Goal: Information Seeking & Learning: Learn about a topic

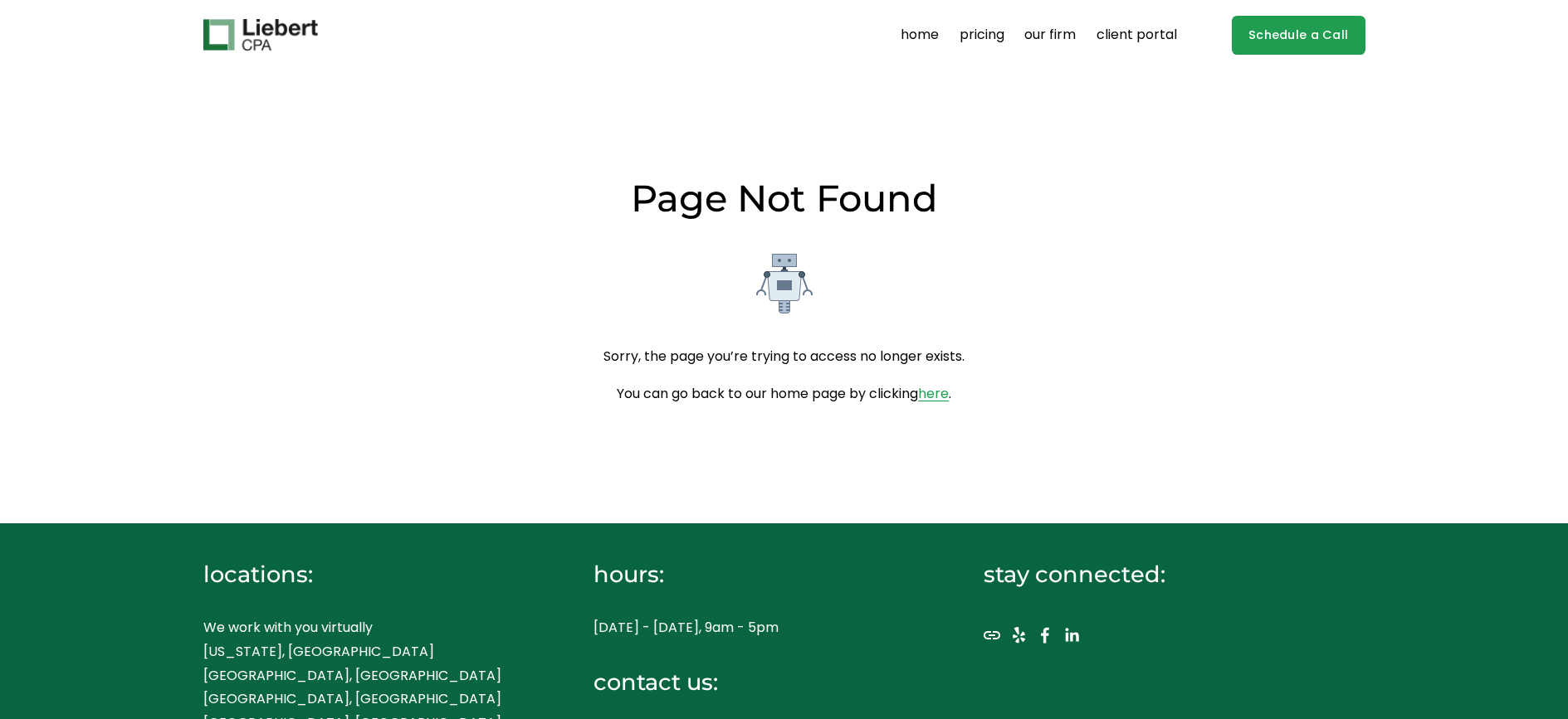
click at [970, 34] on link "pricing" at bounding box center [981, 35] width 45 height 26
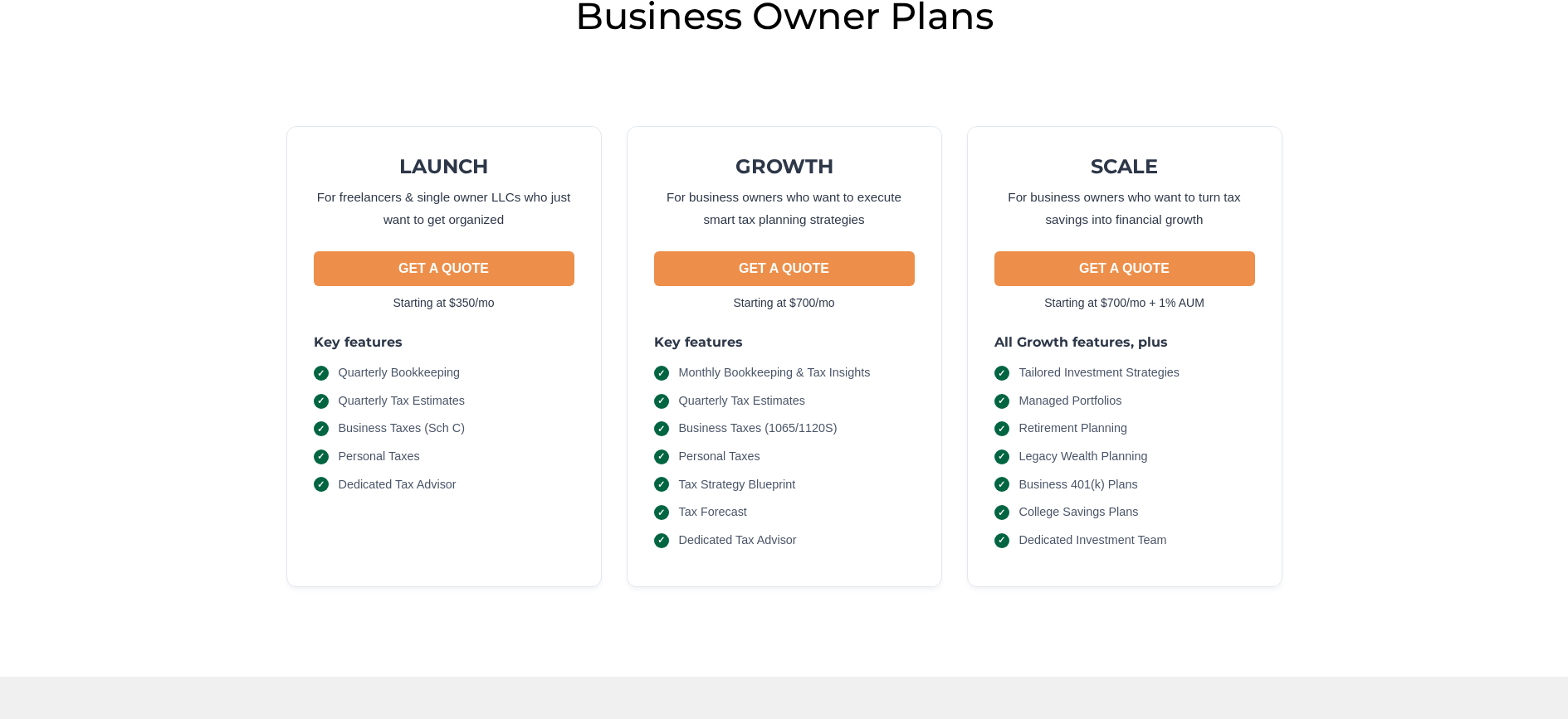
scroll to position [129, 0]
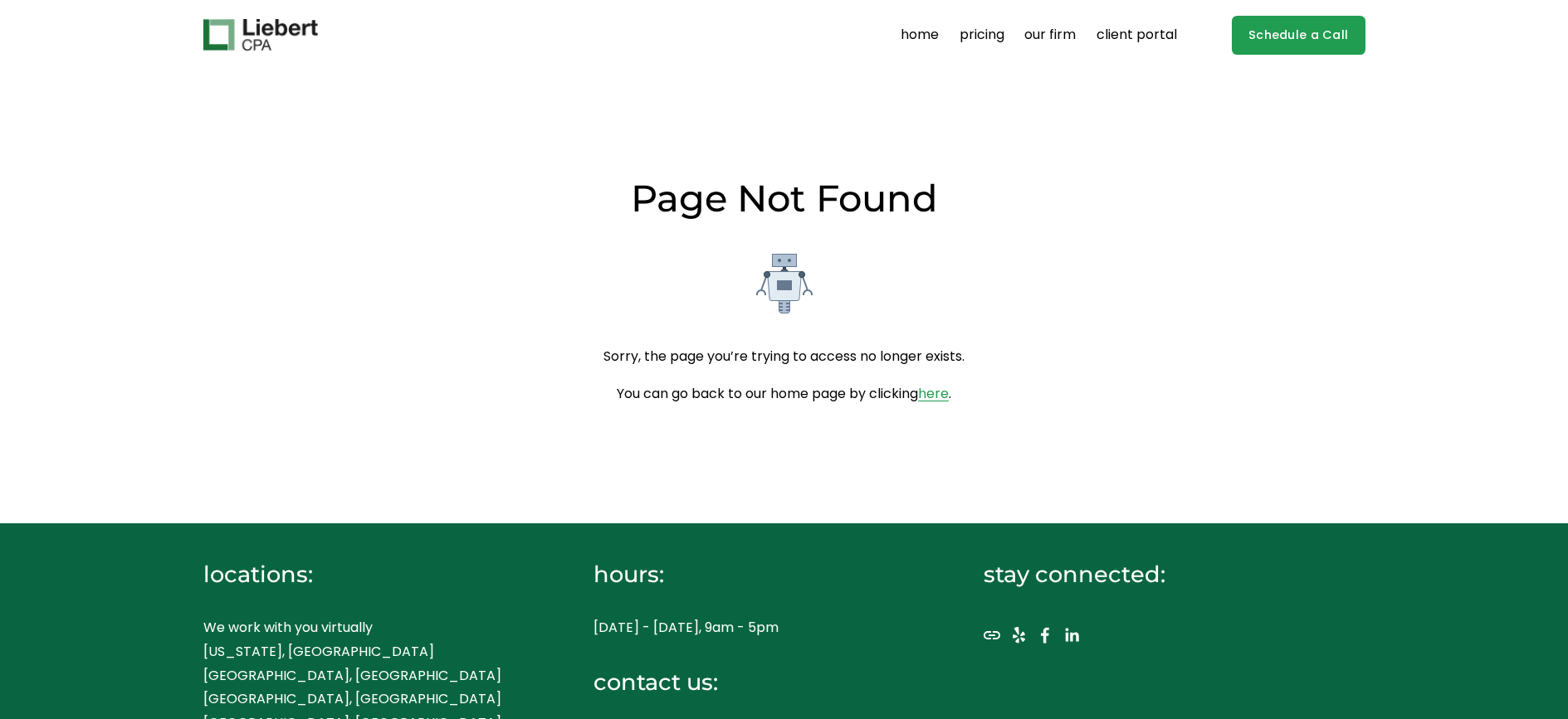
click at [968, 33] on link "pricing" at bounding box center [981, 35] width 45 height 26
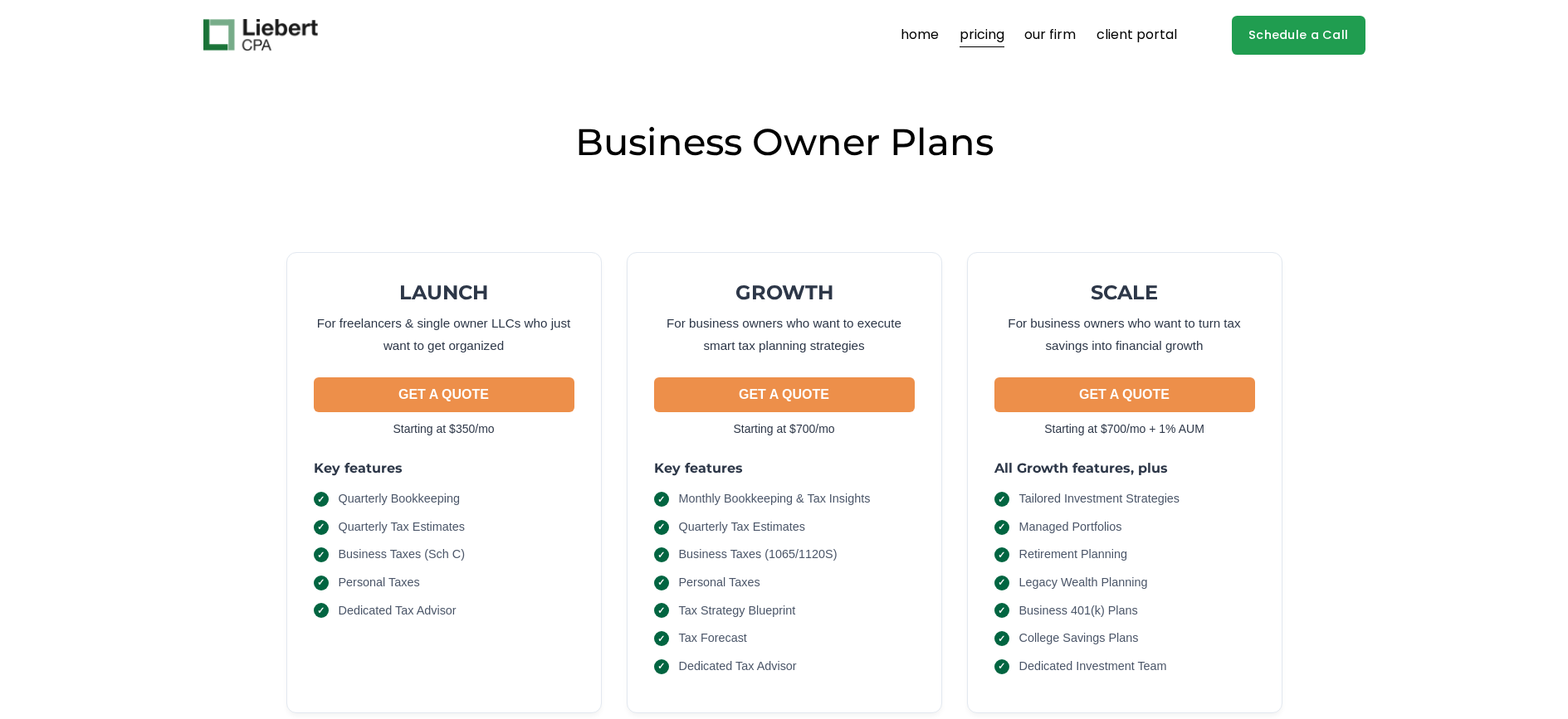
click at [922, 35] on link "home" at bounding box center [920, 35] width 38 height 26
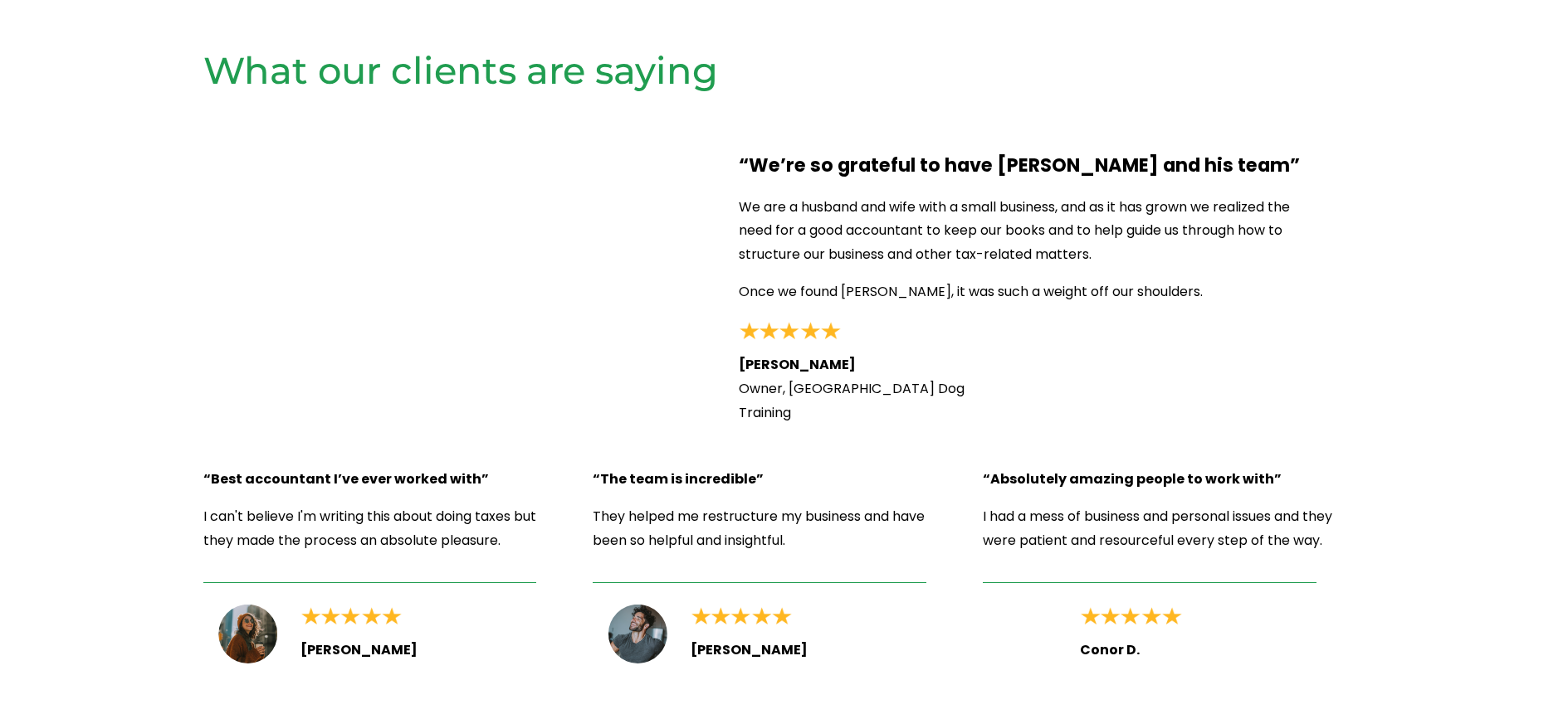
scroll to position [2605, 0]
